Goal: Find specific page/section: Find specific page/section

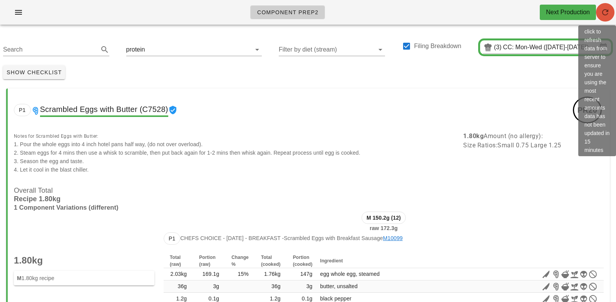
click at [607, 13] on icon "button" at bounding box center [604, 12] width 9 height 9
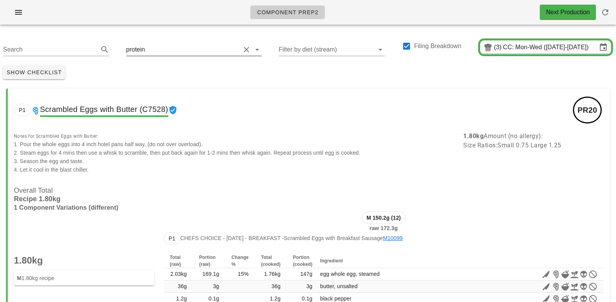
click at [154, 46] on input "text" at bounding box center [193, 49] width 94 height 12
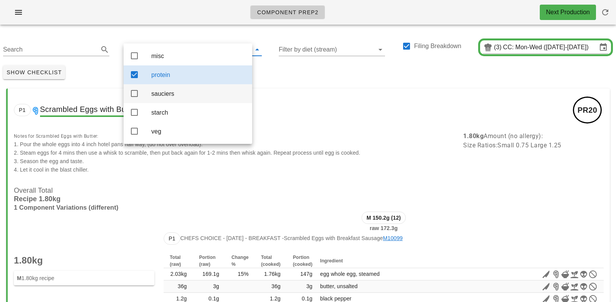
click at [161, 95] on div "sauciers" at bounding box center [198, 93] width 95 height 7
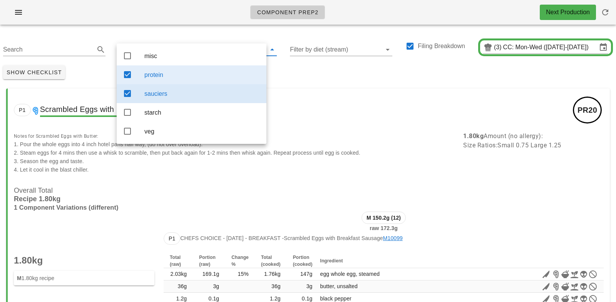
click at [179, 68] on div "protein" at bounding box center [202, 75] width 116 height 17
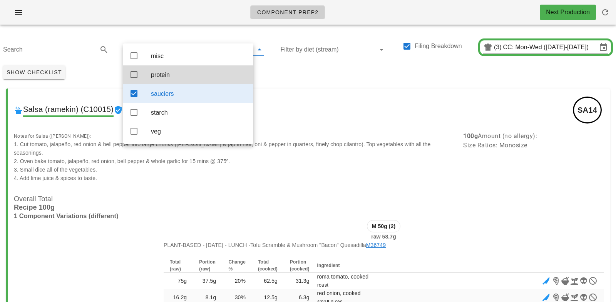
click at [338, 68] on div "Show Checklist" at bounding box center [308, 72] width 616 height 20
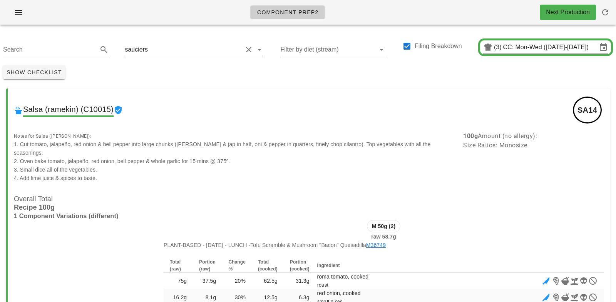
click at [154, 50] on input "text" at bounding box center [195, 49] width 93 height 12
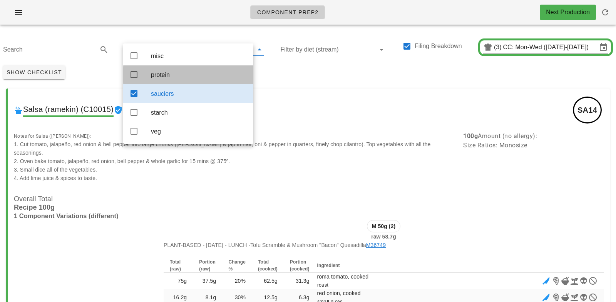
click at [161, 78] on div "protein" at bounding box center [199, 74] width 96 height 7
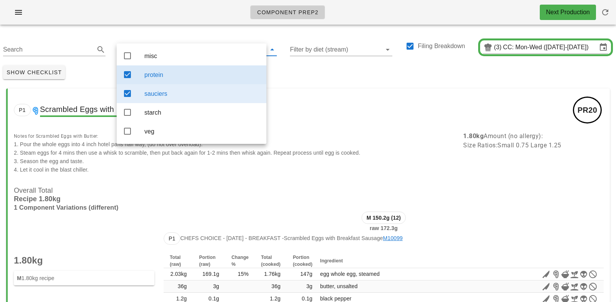
click at [169, 97] on div "sauciers" at bounding box center [202, 93] width 116 height 7
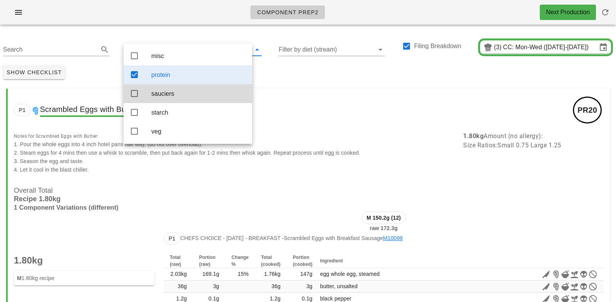
click at [276, 69] on div "Show Checklist" at bounding box center [308, 72] width 616 height 20
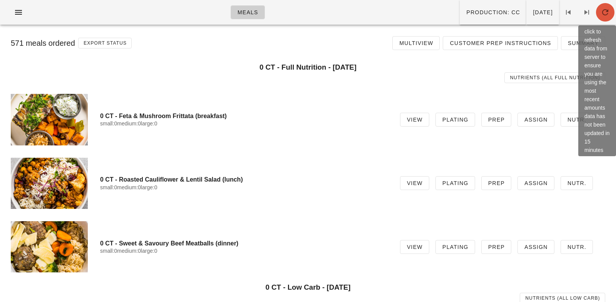
click at [608, 13] on icon "button" at bounding box center [604, 12] width 9 height 9
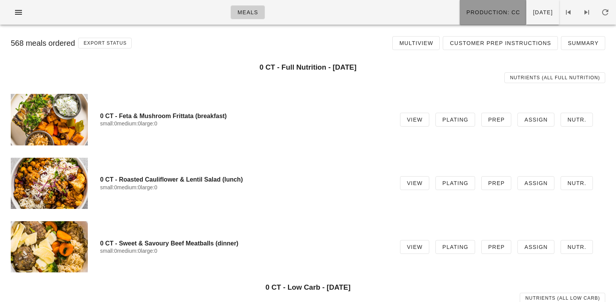
click at [469, 15] on span "Production: CC" at bounding box center [493, 12] width 54 height 6
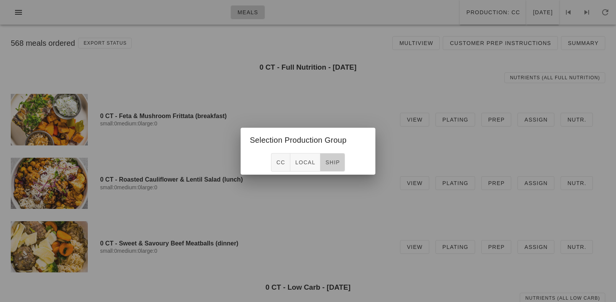
click at [327, 159] on span "ship" at bounding box center [332, 162] width 15 height 6
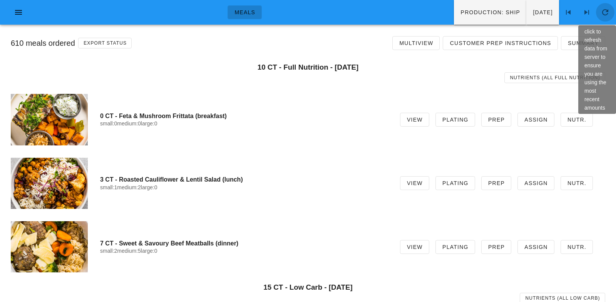
click at [605, 10] on icon "button" at bounding box center [604, 12] width 9 height 9
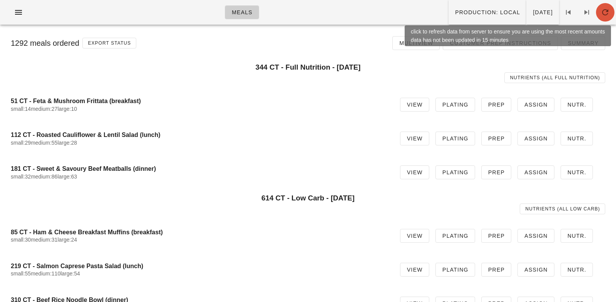
click at [606, 12] on icon "button" at bounding box center [604, 12] width 9 height 9
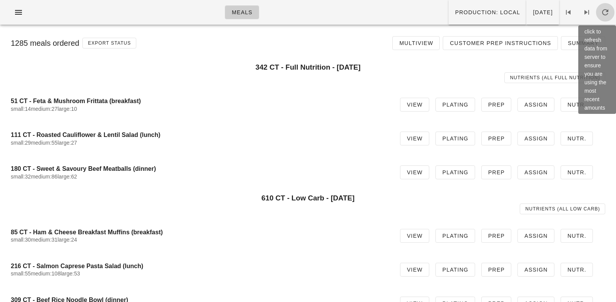
click at [603, 12] on icon "button" at bounding box center [604, 12] width 9 height 9
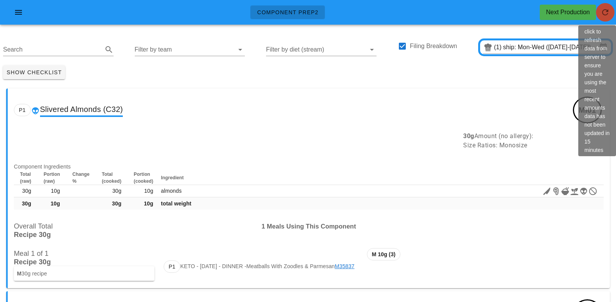
click at [605, 8] on icon "button" at bounding box center [604, 12] width 9 height 9
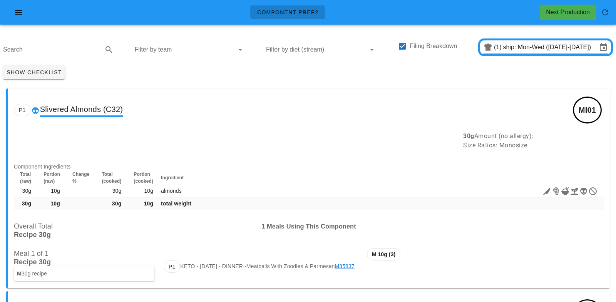
click at [149, 53] on input "Filter by team" at bounding box center [184, 49] width 98 height 12
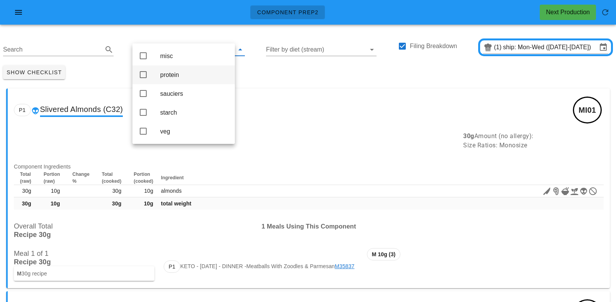
click at [159, 71] on div "protein" at bounding box center [183, 74] width 102 height 19
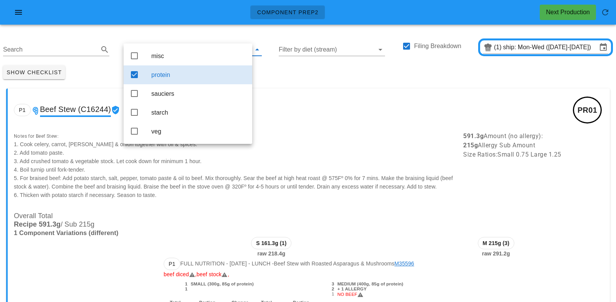
click at [272, 71] on div "Show Checklist" at bounding box center [308, 72] width 616 height 20
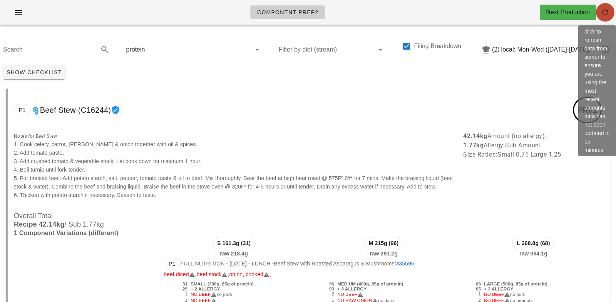
click at [603, 13] on icon "button" at bounding box center [604, 12] width 9 height 9
